Goal: Navigation & Orientation: Understand site structure

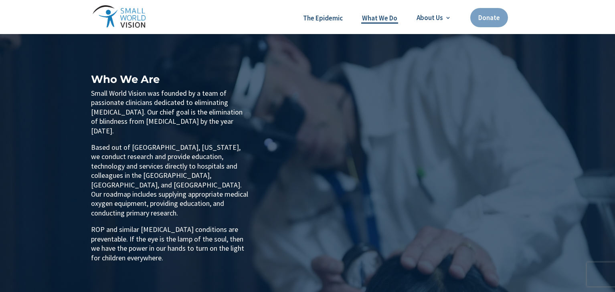
click at [376, 16] on link "What We Do" at bounding box center [379, 18] width 35 height 10
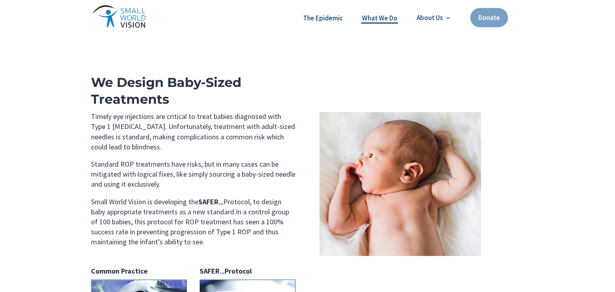
click at [382, 19] on link "What We Do" at bounding box center [379, 18] width 35 height 10
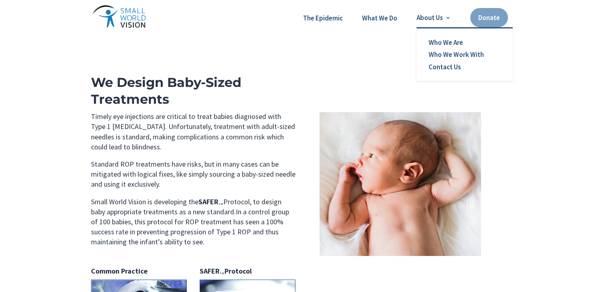
click at [439, 14] on link "About Us" at bounding box center [434, 17] width 34 height 7
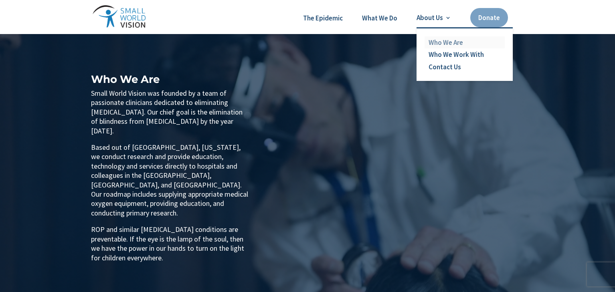
click at [442, 42] on link "Who We Are" at bounding box center [465, 42] width 80 height 12
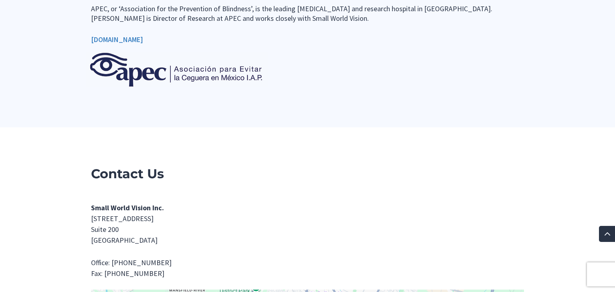
scroll to position [1032, 0]
